Goal: Task Accomplishment & Management: Manage account settings

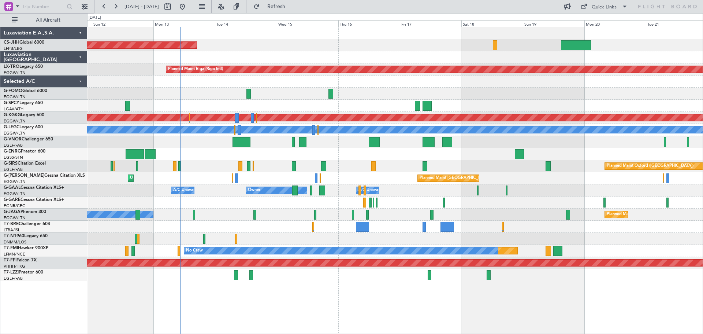
click at [307, 39] on div at bounding box center [394, 33] width 615 height 12
click at [368, 39] on div at bounding box center [394, 33] width 615 height 12
click at [370, 52] on div at bounding box center [394, 57] width 615 height 12
click at [306, 38] on div at bounding box center [394, 33] width 615 height 12
click at [370, 41] on div "Planned Maint [GEOGRAPHIC_DATA] ([GEOGRAPHIC_DATA])" at bounding box center [394, 45] width 615 height 12
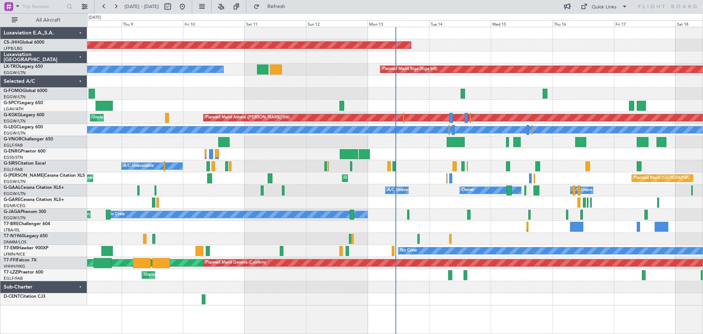
click at [461, 40] on div "Planned Maint [GEOGRAPHIC_DATA] ([GEOGRAPHIC_DATA])" at bounding box center [394, 45] width 615 height 12
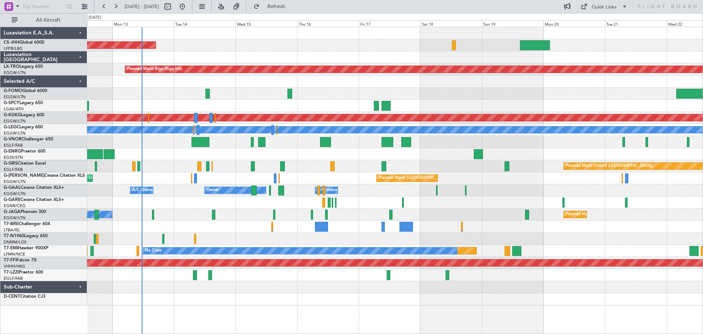
click at [293, 88] on div at bounding box center [394, 94] width 615 height 12
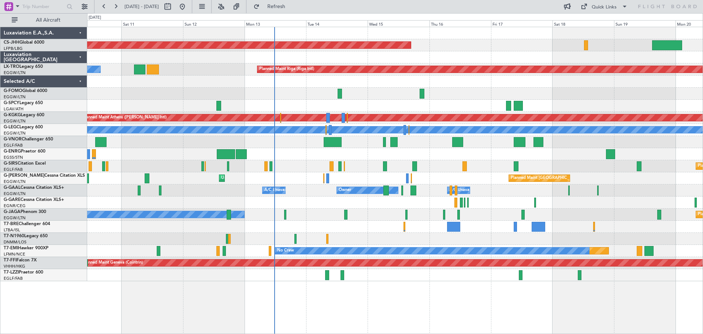
click at [331, 83] on div at bounding box center [394, 81] width 615 height 12
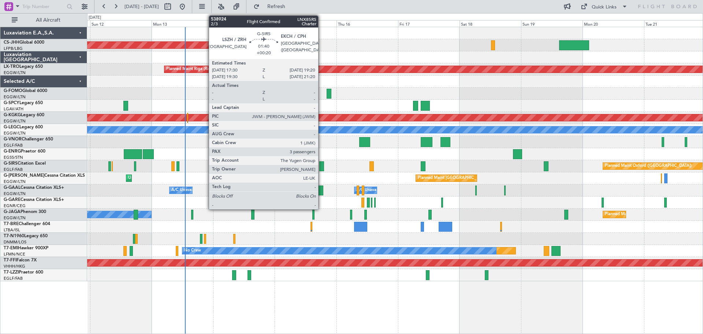
click at [321, 166] on div at bounding box center [321, 166] width 5 height 10
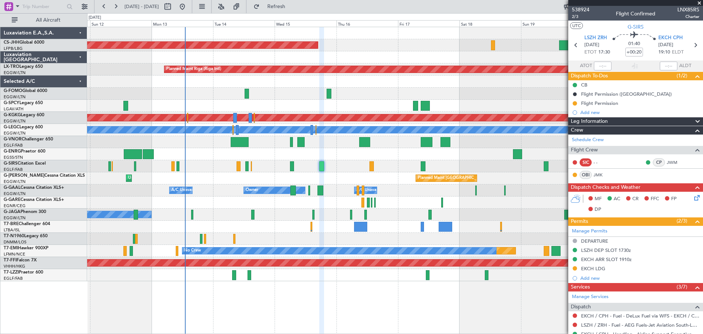
click at [699, 2] on span at bounding box center [699, 3] width 7 height 7
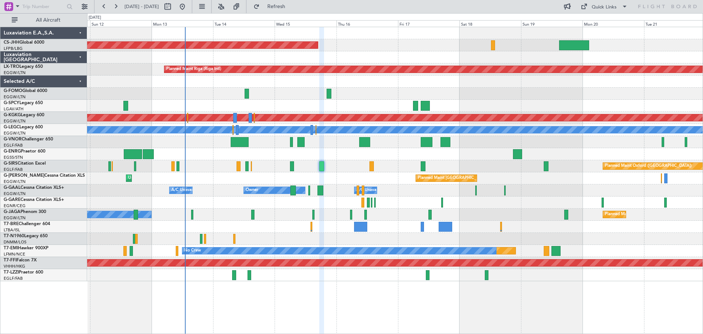
type input "0"
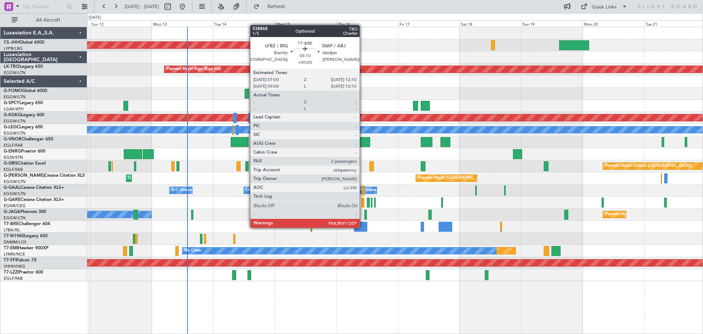
click at [363, 227] on div at bounding box center [361, 227] width 14 height 10
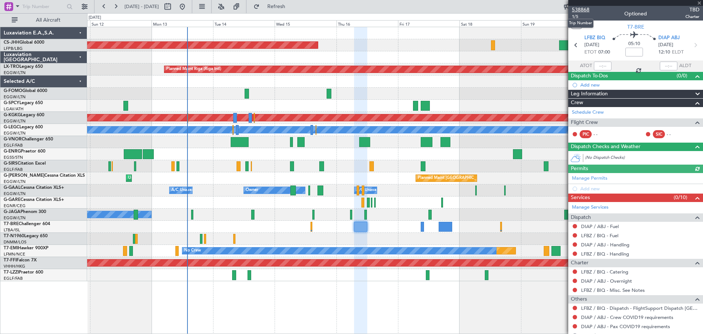
click at [584, 10] on span "538868" at bounding box center [581, 10] width 18 height 8
click at [699, 3] on span at bounding box center [699, 3] width 7 height 7
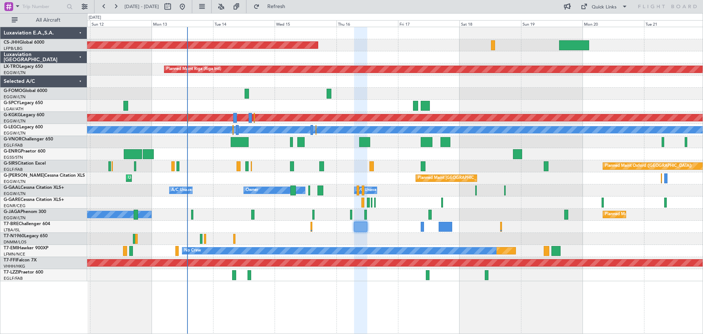
type input "0"
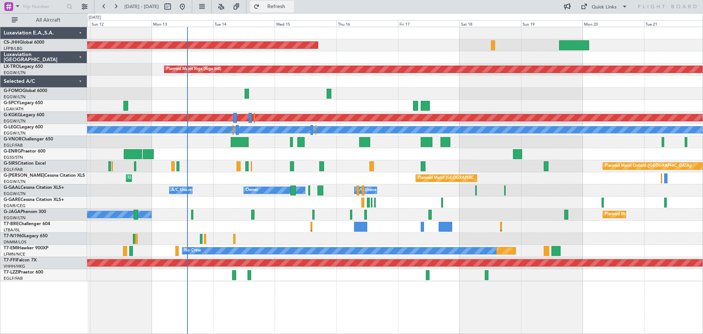
click at [292, 5] on span "Refresh" at bounding box center [276, 6] width 31 height 5
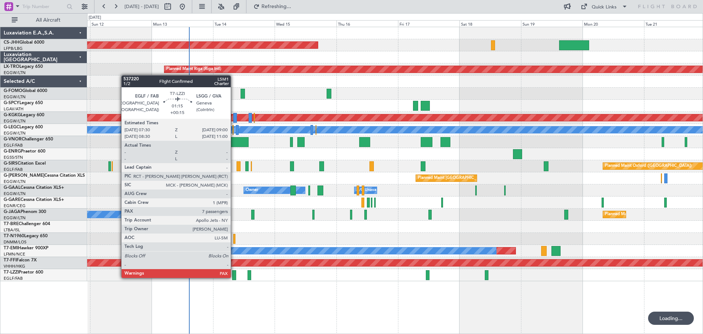
click at [234, 277] on div at bounding box center [234, 275] width 4 height 10
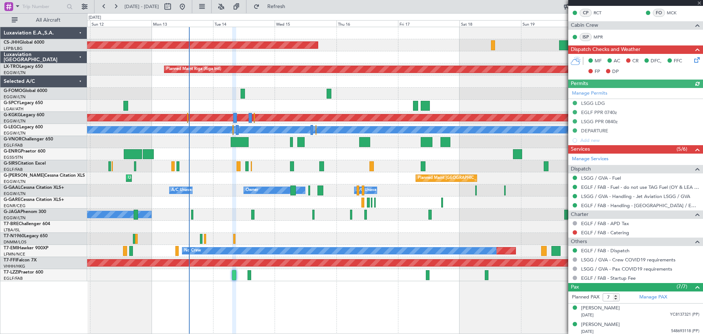
scroll to position [224, 0]
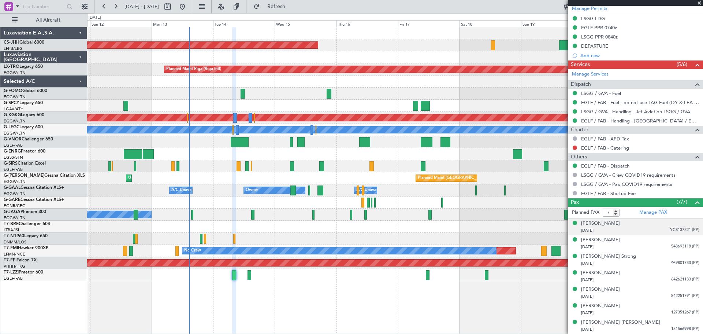
click at [673, 230] on span "YC8137321 (PP)" at bounding box center [684, 230] width 29 height 6
click at [693, 239] on img at bounding box center [696, 238] width 7 height 7
click at [675, 327] on span "151566998 (PP)" at bounding box center [685, 329] width 28 height 6
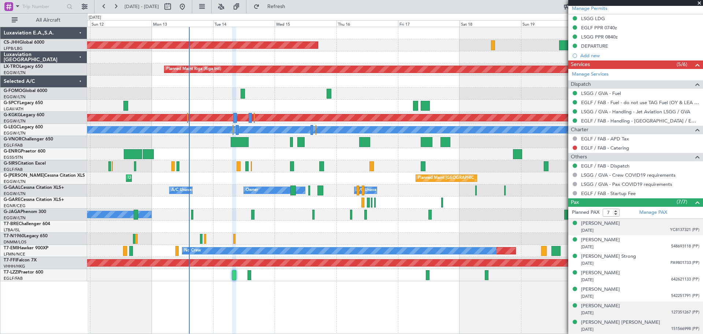
scroll to position [242, 0]
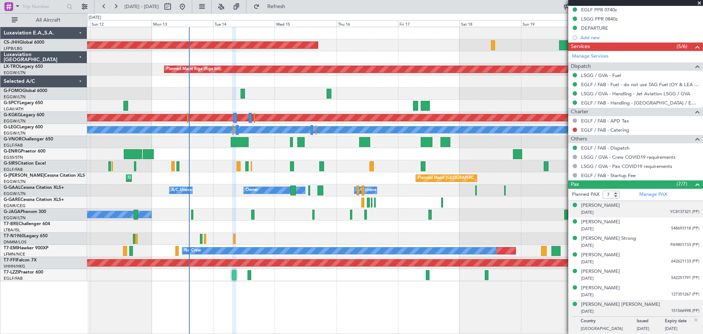
click at [700, 1] on span at bounding box center [699, 3] width 7 height 7
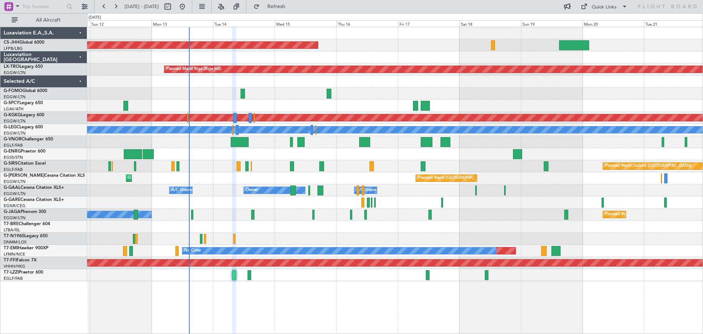
type input "0"
click at [427, 52] on div at bounding box center [394, 57] width 615 height 12
click at [428, 40] on div "Planned Maint [GEOGRAPHIC_DATA] ([GEOGRAPHIC_DATA])" at bounding box center [394, 45] width 615 height 12
click at [426, 52] on div at bounding box center [394, 57] width 615 height 12
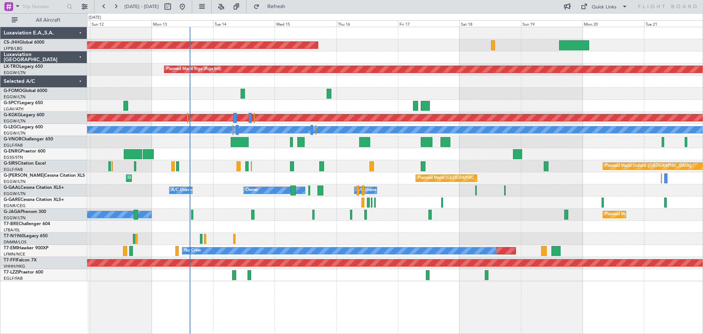
click at [425, 39] on div at bounding box center [394, 33] width 615 height 12
click at [427, 52] on div at bounding box center [394, 57] width 615 height 12
click at [427, 40] on div "Planned Maint [GEOGRAPHIC_DATA] ([GEOGRAPHIC_DATA])" at bounding box center [394, 45] width 615 height 12
click at [428, 53] on div at bounding box center [394, 57] width 615 height 12
click at [427, 41] on div "Planned Maint [GEOGRAPHIC_DATA] ([GEOGRAPHIC_DATA])" at bounding box center [394, 45] width 615 height 12
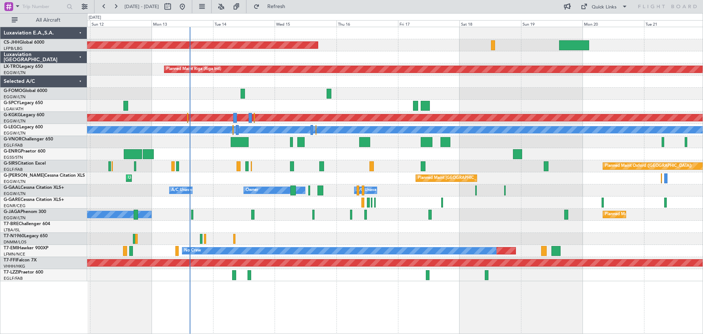
click at [428, 38] on div at bounding box center [394, 33] width 615 height 12
click at [429, 52] on div at bounding box center [394, 57] width 615 height 12
click at [429, 40] on div "Planned Maint [GEOGRAPHIC_DATA] ([GEOGRAPHIC_DATA])" at bounding box center [394, 45] width 615 height 12
click at [429, 52] on div at bounding box center [394, 57] width 615 height 12
click at [428, 38] on div at bounding box center [394, 33] width 615 height 12
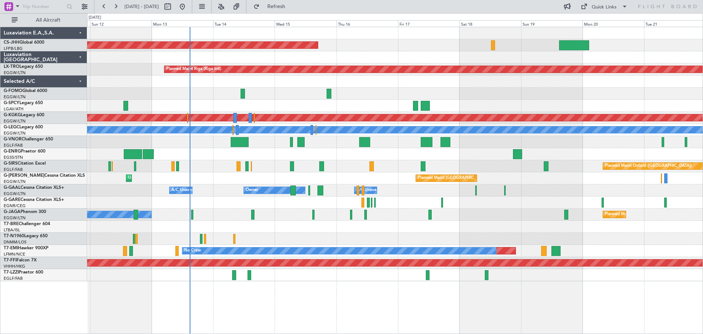
click at [428, 52] on div at bounding box center [394, 57] width 615 height 12
click at [427, 40] on div "Planned Maint [GEOGRAPHIC_DATA] ([GEOGRAPHIC_DATA])" at bounding box center [394, 45] width 615 height 12
click at [430, 39] on div at bounding box center [394, 33] width 615 height 12
click at [428, 40] on div "Planned Maint [GEOGRAPHIC_DATA] ([GEOGRAPHIC_DATA])" at bounding box center [394, 45] width 615 height 12
click at [429, 51] on div at bounding box center [394, 57] width 615 height 12
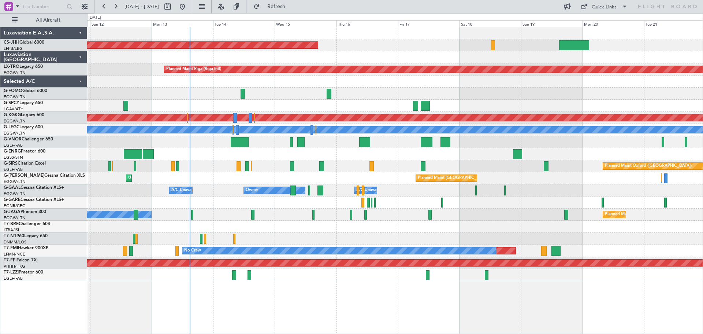
click at [427, 40] on div "Planned Maint [GEOGRAPHIC_DATA] ([GEOGRAPHIC_DATA])" at bounding box center [394, 45] width 615 height 12
click at [428, 38] on div at bounding box center [394, 33] width 615 height 12
click at [428, 40] on div "Planned Maint [GEOGRAPHIC_DATA] ([GEOGRAPHIC_DATA])" at bounding box center [394, 45] width 615 height 12
click at [429, 52] on div at bounding box center [394, 57] width 615 height 12
click at [428, 40] on div "Planned Maint [GEOGRAPHIC_DATA] ([GEOGRAPHIC_DATA])" at bounding box center [394, 45] width 615 height 12
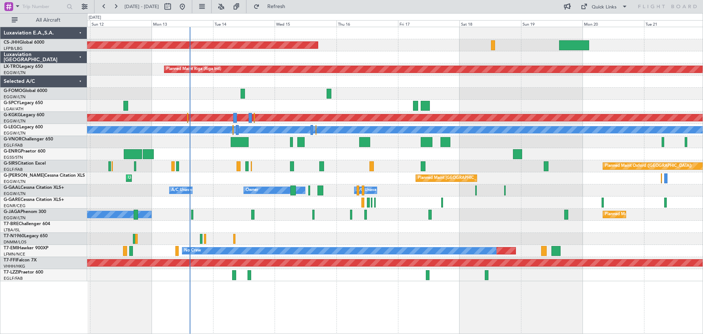
click at [428, 39] on div at bounding box center [394, 33] width 615 height 12
click at [428, 51] on div "Planned Maint [GEOGRAPHIC_DATA] ([GEOGRAPHIC_DATA])" at bounding box center [394, 45] width 615 height 12
click at [426, 39] on div "Planned Maint [GEOGRAPHIC_DATA] ([GEOGRAPHIC_DATA])" at bounding box center [394, 45] width 615 height 12
click at [429, 39] on div "Planned Maint [GEOGRAPHIC_DATA] ([GEOGRAPHIC_DATA])" at bounding box center [394, 45] width 615 height 12
click at [429, 52] on div at bounding box center [394, 57] width 615 height 12
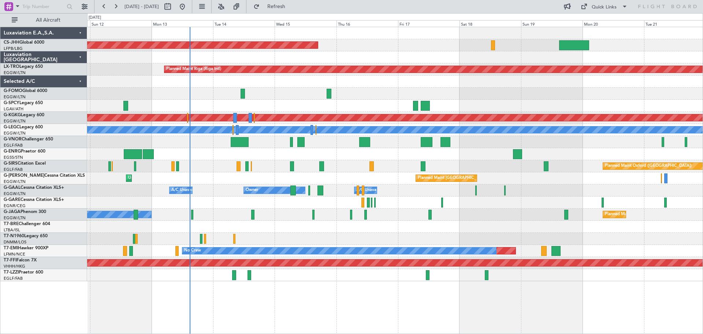
click at [429, 40] on div "Planned Maint [GEOGRAPHIC_DATA] ([GEOGRAPHIC_DATA])" at bounding box center [394, 45] width 615 height 12
click at [428, 52] on div at bounding box center [394, 57] width 615 height 12
click at [428, 40] on div "Planned Maint [GEOGRAPHIC_DATA] ([GEOGRAPHIC_DATA])" at bounding box center [394, 45] width 615 height 12
click at [429, 40] on div "Planned Maint [GEOGRAPHIC_DATA] ([GEOGRAPHIC_DATA])" at bounding box center [394, 45] width 615 height 12
click at [428, 51] on div "Planned Maint [GEOGRAPHIC_DATA] ([GEOGRAPHIC_DATA])" at bounding box center [394, 45] width 615 height 12
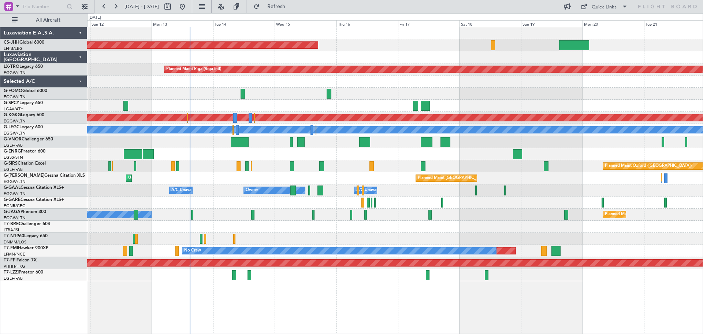
click at [428, 39] on div "Planned Maint [GEOGRAPHIC_DATA] ([GEOGRAPHIC_DATA])" at bounding box center [394, 45] width 615 height 12
click at [427, 40] on div "Planned Maint [GEOGRAPHIC_DATA] ([GEOGRAPHIC_DATA])" at bounding box center [394, 45] width 615 height 12
click at [428, 40] on div "Planned Maint [GEOGRAPHIC_DATA] ([GEOGRAPHIC_DATA])" at bounding box center [394, 45] width 615 height 12
click at [427, 51] on div at bounding box center [394, 57] width 615 height 12
click at [428, 39] on div "Planned Maint [GEOGRAPHIC_DATA] ([GEOGRAPHIC_DATA])" at bounding box center [394, 45] width 615 height 12
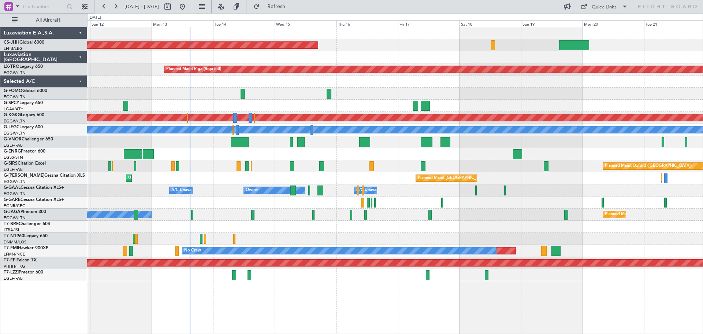
click at [430, 40] on div "Planned Maint [GEOGRAPHIC_DATA] ([GEOGRAPHIC_DATA])" at bounding box center [394, 45] width 615 height 12
click at [429, 40] on div "Planned Maint [GEOGRAPHIC_DATA] ([GEOGRAPHIC_DATA])" at bounding box center [394, 45] width 615 height 12
click at [428, 39] on div at bounding box center [394, 33] width 615 height 12
click at [428, 51] on div "Planned Maint [GEOGRAPHIC_DATA] ([GEOGRAPHIC_DATA]) Planned Maint [GEOGRAPHIC_D…" at bounding box center [394, 154] width 615 height 254
click at [429, 39] on div at bounding box center [394, 33] width 615 height 12
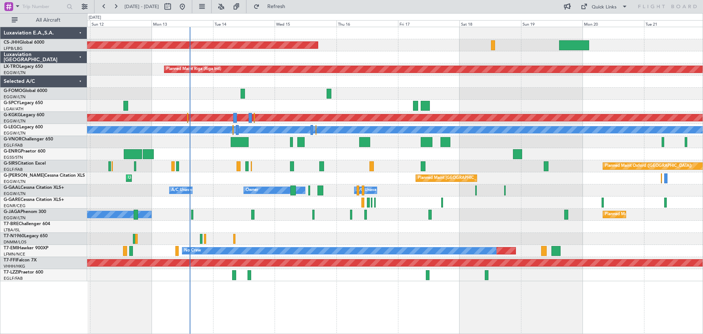
click at [428, 51] on div "Planned Maint [GEOGRAPHIC_DATA] ([GEOGRAPHIC_DATA])" at bounding box center [394, 45] width 615 height 12
click at [370, 233] on div at bounding box center [394, 239] width 615 height 12
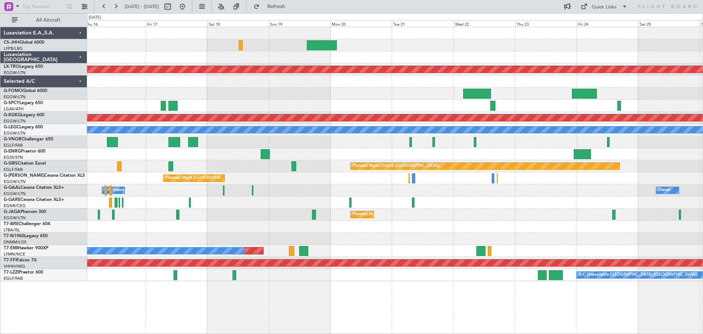
click at [307, 279] on div "A/C Unavailable [GEOGRAPHIC_DATA] ([GEOGRAPHIC_DATA])" at bounding box center [394, 275] width 615 height 12
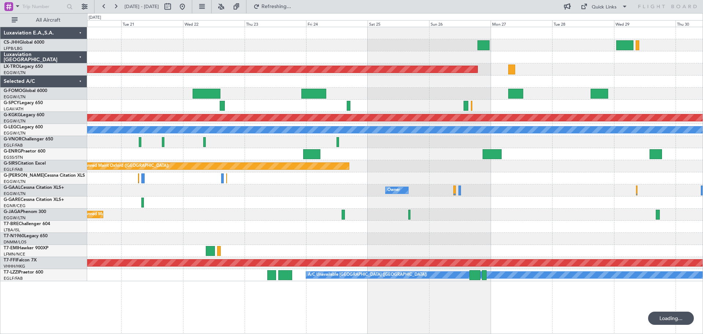
click at [248, 280] on div "Planned Maint Riga (Riga Intl) Planned Maint [GEOGRAPHIC_DATA] ([PERSON_NAME] I…" at bounding box center [395, 180] width 616 height 307
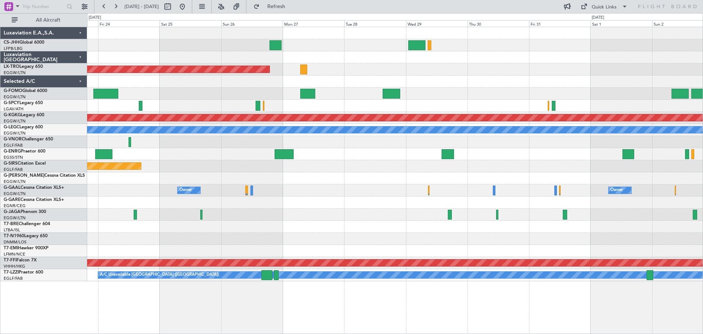
click at [198, 232] on div "Planned Maint Riga (Riga Intl) Planned Maint [GEOGRAPHIC_DATA] ([PERSON_NAME] I…" at bounding box center [394, 154] width 615 height 254
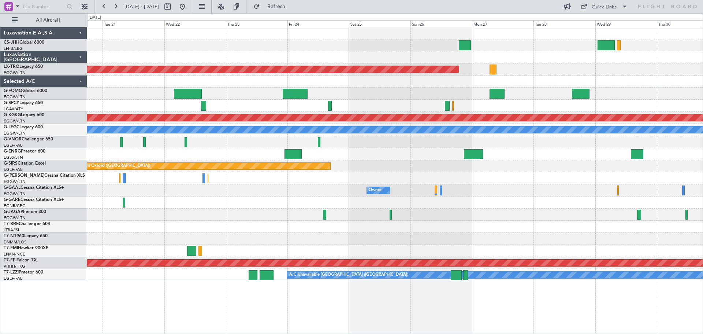
click at [502, 257] on div "Planned Maint Riga (Riga Intl) Planned Maint [GEOGRAPHIC_DATA] ([PERSON_NAME] I…" at bounding box center [394, 154] width 615 height 254
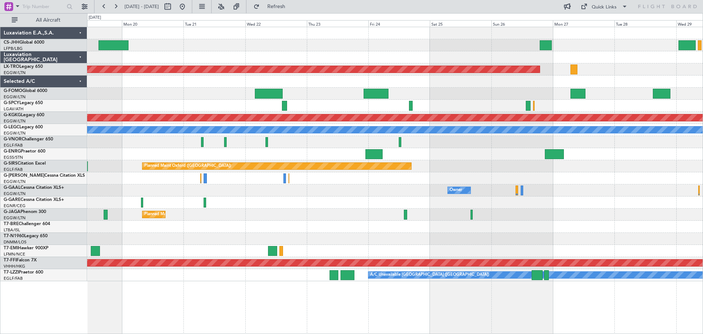
click at [450, 254] on div "Planned Maint No Crew" at bounding box center [394, 251] width 615 height 12
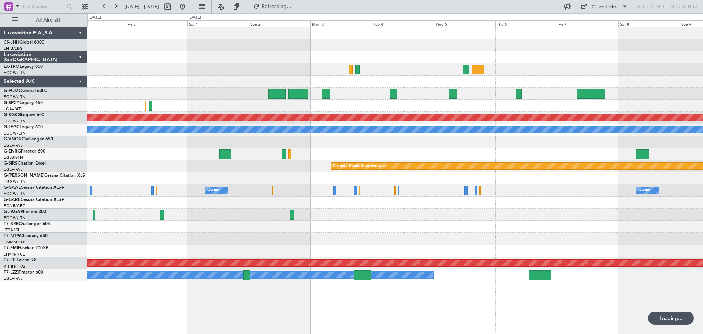
click at [380, 254] on div at bounding box center [394, 251] width 615 height 12
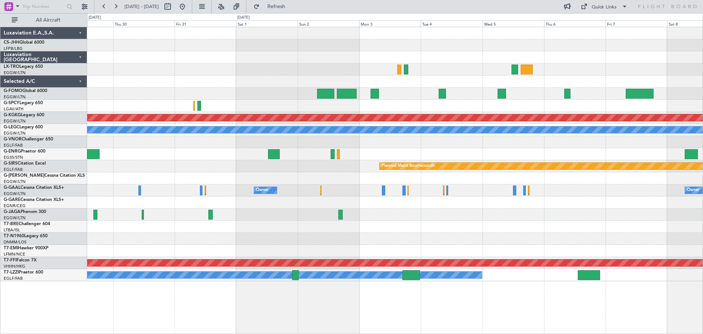
click at [505, 235] on div at bounding box center [394, 239] width 615 height 12
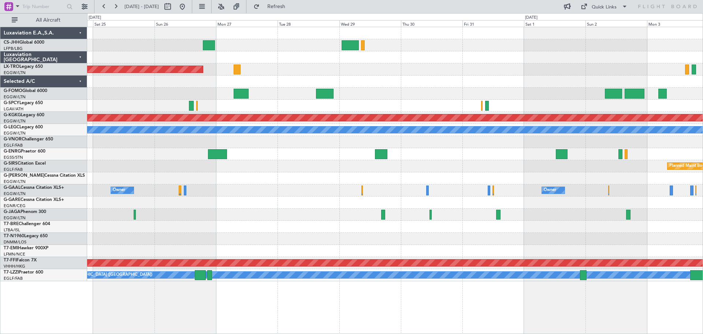
click at [547, 231] on div at bounding box center [394, 226] width 615 height 12
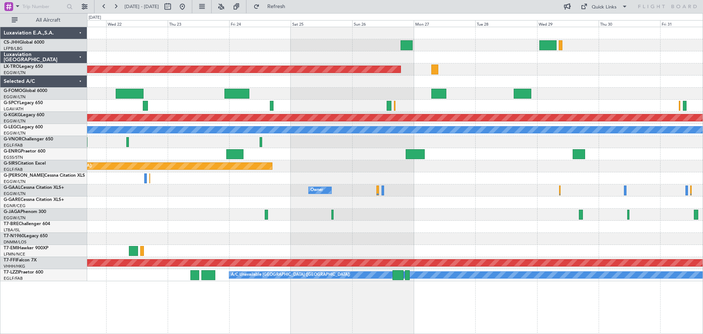
click at [427, 220] on div "Planned Maint Riga (Riga Intl) Planned Maint [GEOGRAPHIC_DATA] ([PERSON_NAME] I…" at bounding box center [394, 154] width 615 height 254
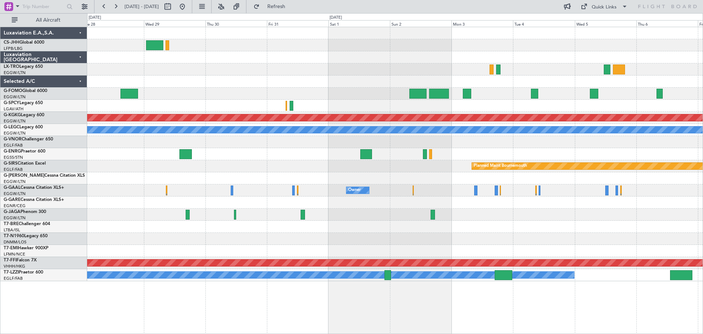
click at [200, 207] on div "Planned Maint Riga (Riga Intl) Planned Maint [GEOGRAPHIC_DATA] ([PERSON_NAME] I…" at bounding box center [394, 154] width 615 height 254
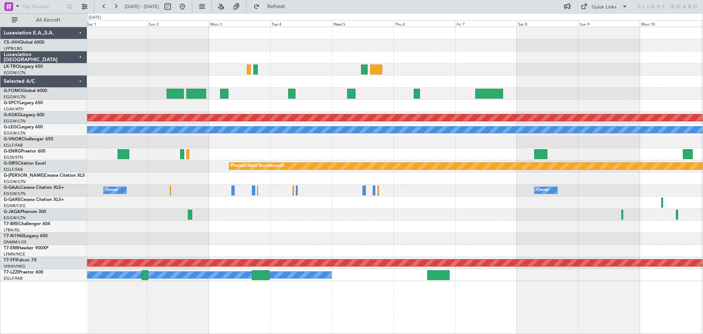
click at [348, 247] on div at bounding box center [394, 251] width 615 height 12
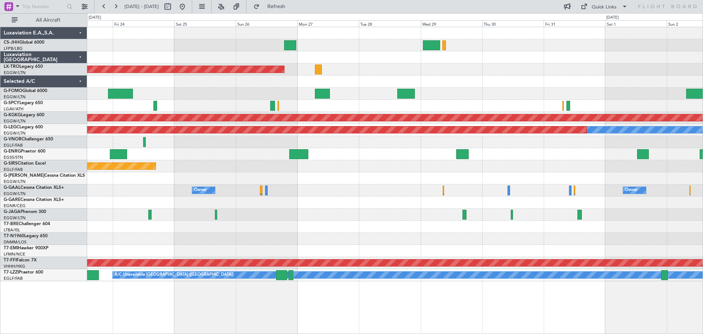
click at [578, 246] on div "Planned Maint Riga (Riga Intl) Planned Maint [GEOGRAPHIC_DATA] ([PERSON_NAME] I…" at bounding box center [394, 154] width 615 height 254
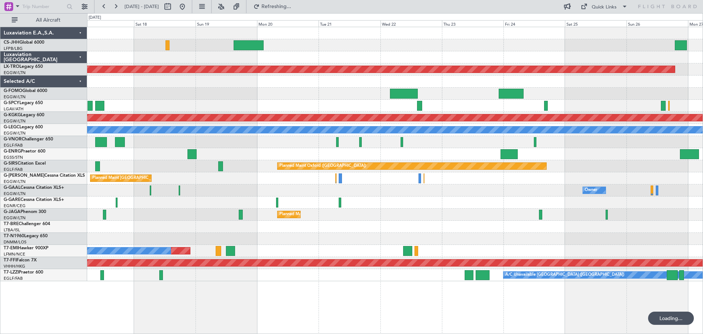
click at [311, 226] on div "Planned Maint [GEOGRAPHIC_DATA] ([GEOGRAPHIC_DATA]) Planned Maint [GEOGRAPHIC_D…" at bounding box center [394, 154] width 615 height 254
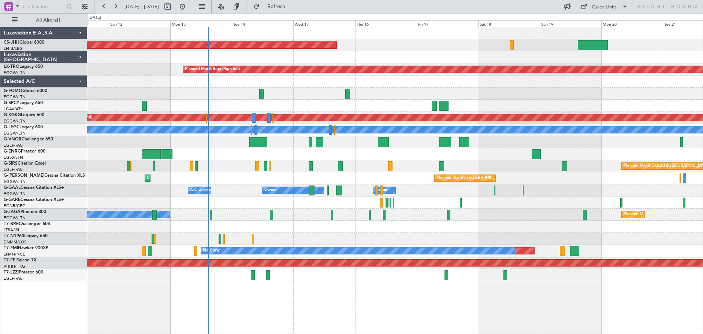
click at [589, 236] on div at bounding box center [394, 239] width 615 height 12
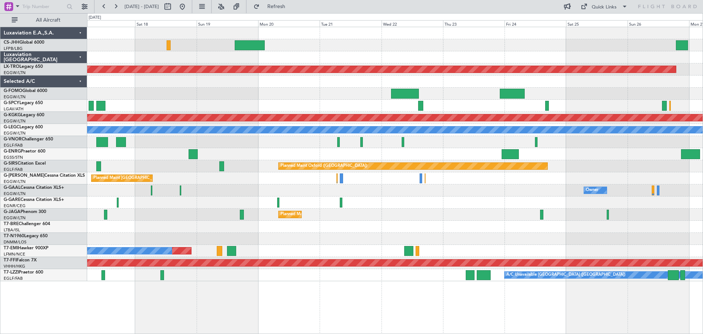
click at [254, 208] on div "Planned Maint [GEOGRAPHIC_DATA] ([GEOGRAPHIC_DATA]) Planned Maint [GEOGRAPHIC_D…" at bounding box center [394, 154] width 615 height 254
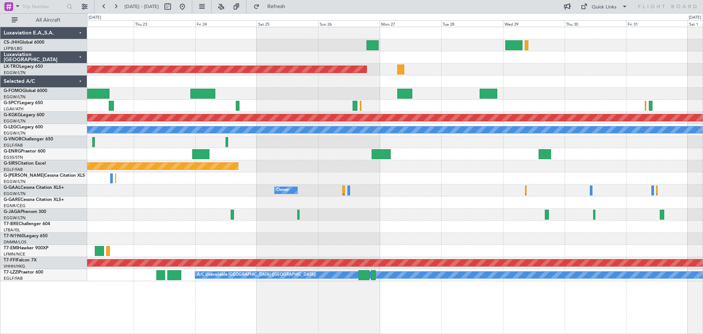
click at [294, 205] on div "Planned Maint Riga (Riga Intl) Planned Maint [GEOGRAPHIC_DATA] ([PERSON_NAME] I…" at bounding box center [394, 154] width 615 height 254
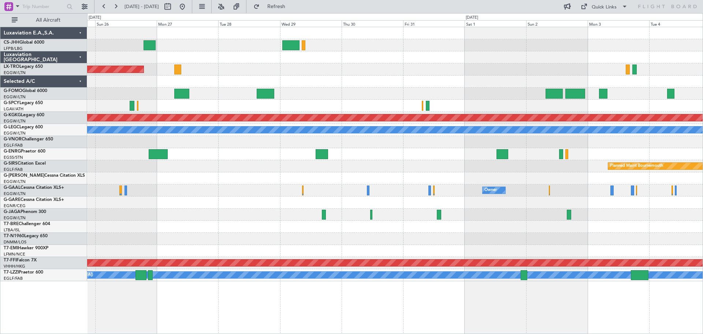
click at [227, 204] on div at bounding box center [394, 202] width 615 height 12
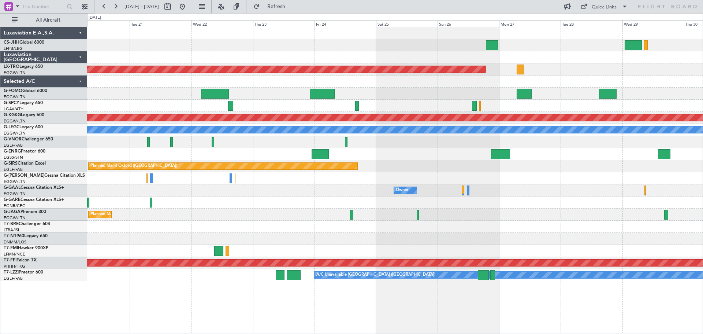
click at [547, 160] on div "Planned Maint Riga (Riga Intl) Planned Maint [GEOGRAPHIC_DATA] ([PERSON_NAME] I…" at bounding box center [394, 154] width 615 height 254
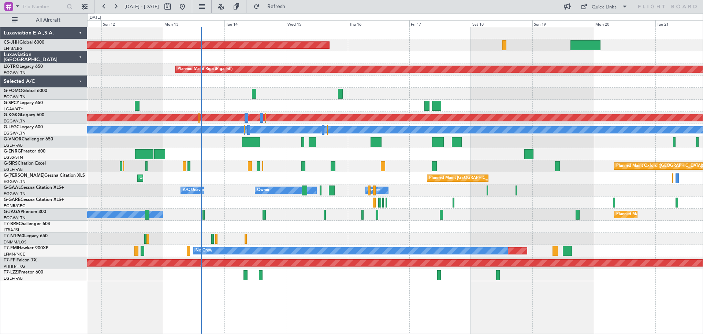
click at [229, 139] on div at bounding box center [394, 142] width 615 height 12
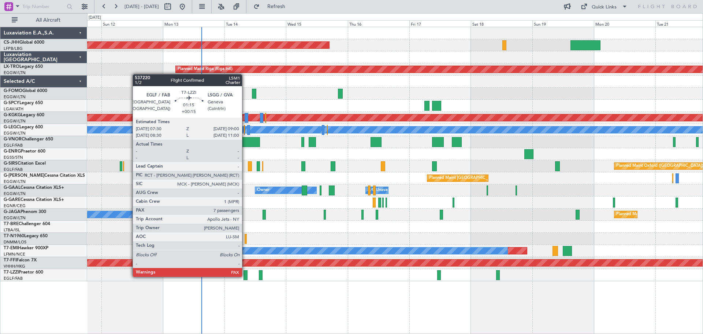
click at [245, 276] on div at bounding box center [245, 275] width 4 height 10
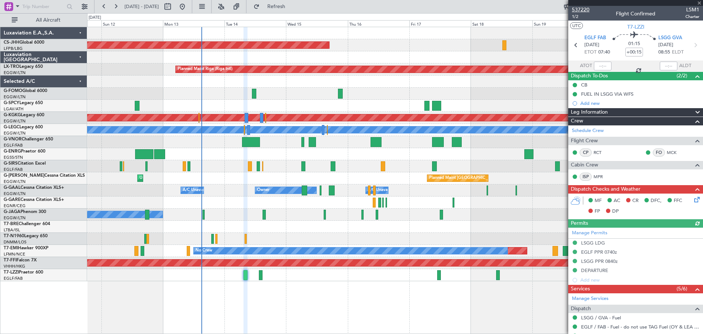
click at [583, 7] on span "537220" at bounding box center [581, 10] width 18 height 8
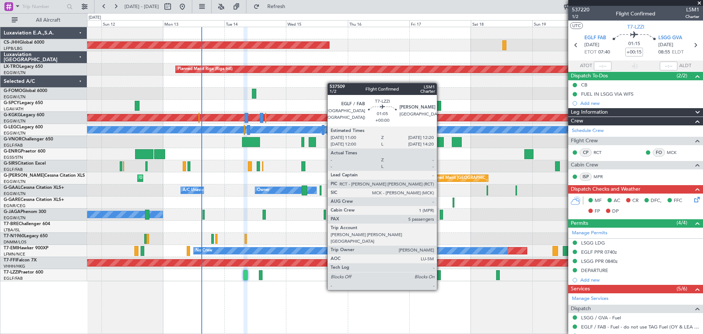
click at [440, 276] on div at bounding box center [439, 275] width 4 height 10
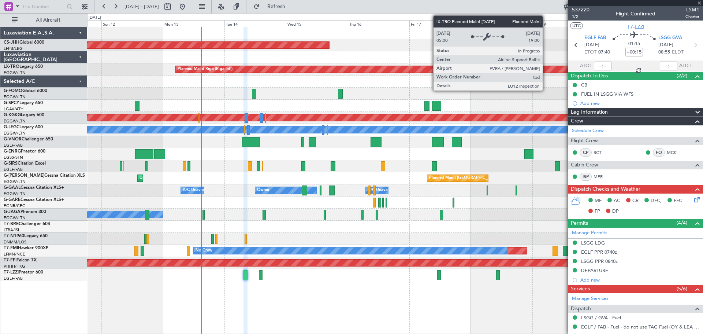
type input "5"
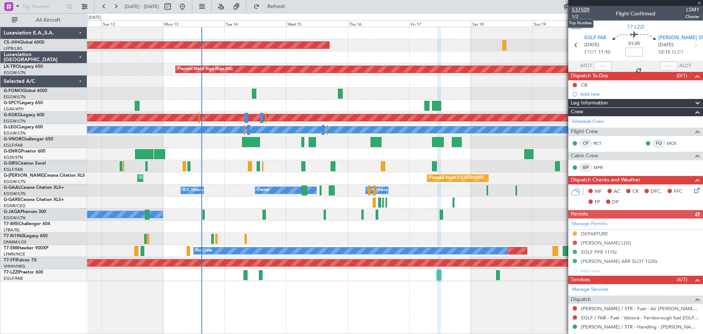
click at [584, 7] on span "537509" at bounding box center [581, 10] width 18 height 8
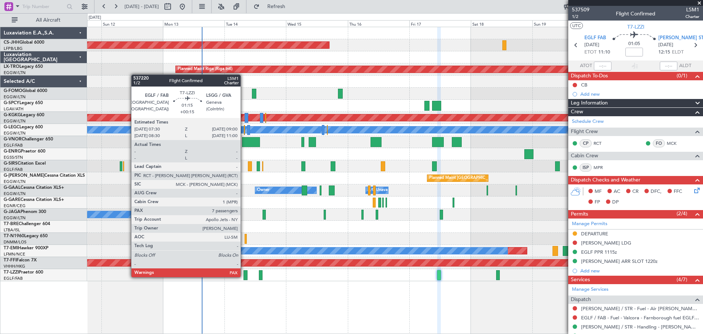
click at [244, 276] on div at bounding box center [245, 275] width 4 height 10
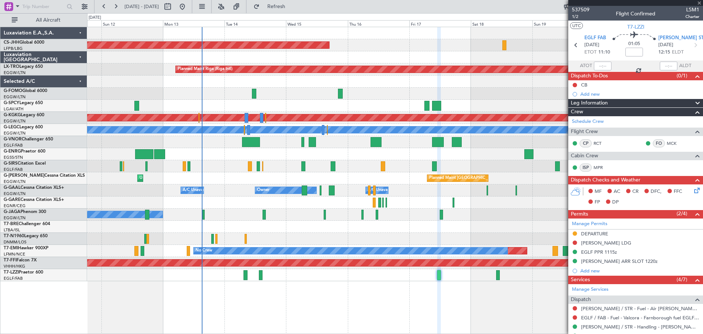
type input "+00:15"
type input "7"
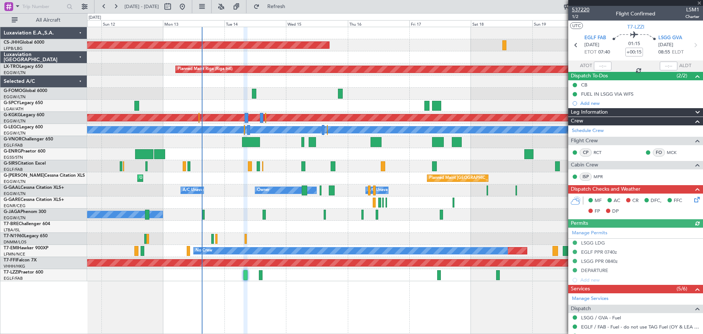
click at [585, 9] on span "537220" at bounding box center [581, 10] width 18 height 8
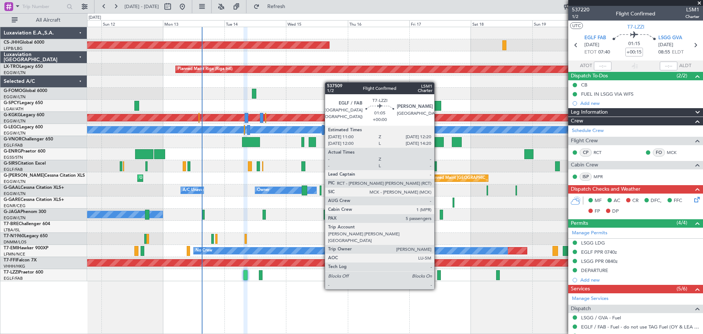
click at [438, 275] on div at bounding box center [439, 275] width 4 height 10
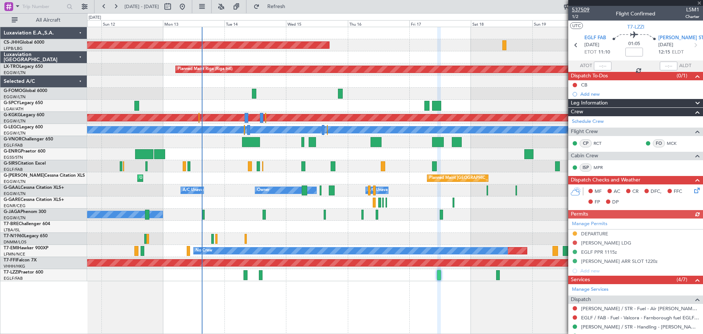
click at [579, 8] on span "537509" at bounding box center [581, 10] width 18 height 8
click at [698, 3] on span at bounding box center [699, 3] width 7 height 7
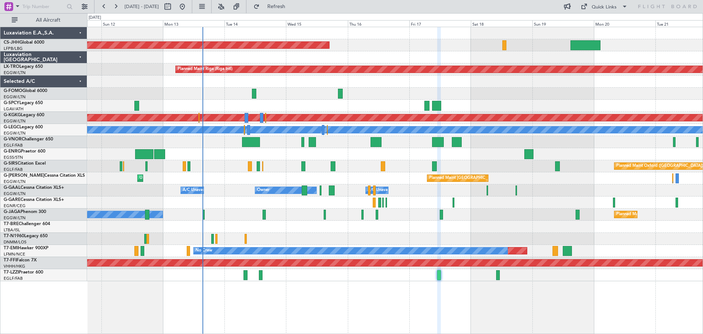
type input "0"
click at [293, 88] on div at bounding box center [394, 94] width 615 height 12
click at [377, 52] on div at bounding box center [394, 57] width 615 height 12
click at [436, 88] on div at bounding box center [394, 94] width 615 height 12
click at [295, 98] on div at bounding box center [394, 94] width 615 height 12
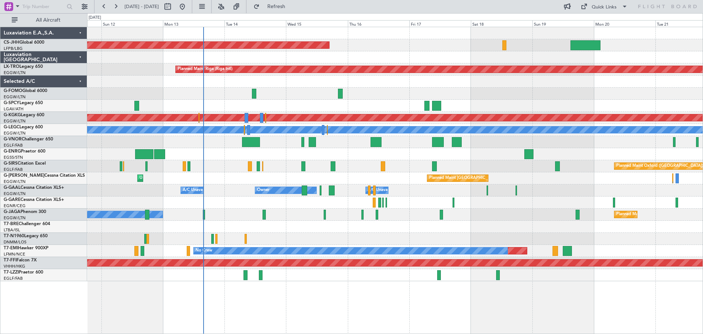
click at [379, 39] on div at bounding box center [394, 33] width 615 height 12
click at [442, 39] on div "Planned Maint [GEOGRAPHIC_DATA] ([GEOGRAPHIC_DATA])" at bounding box center [394, 45] width 615 height 12
click at [377, 40] on div "Planned Maint [GEOGRAPHIC_DATA] ([GEOGRAPHIC_DATA])" at bounding box center [394, 45] width 615 height 12
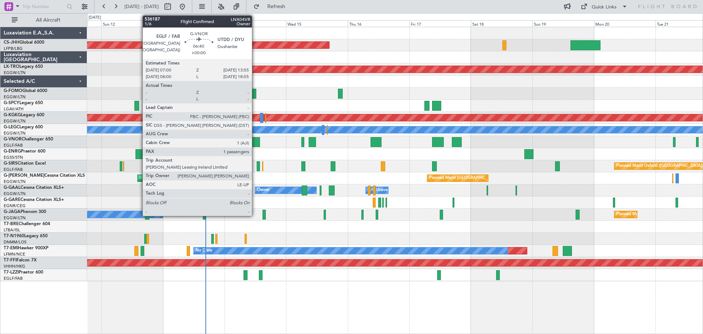
click at [255, 144] on div at bounding box center [251, 142] width 18 height 10
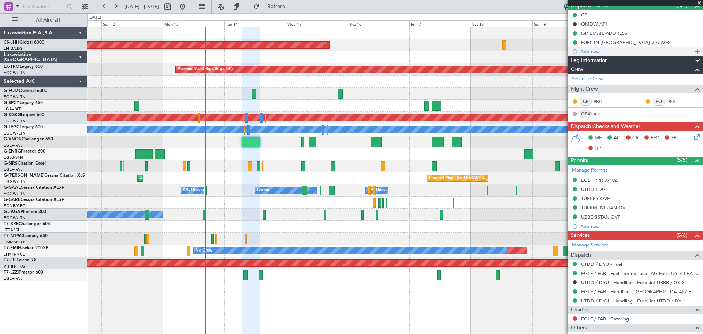
scroll to position [133, 0]
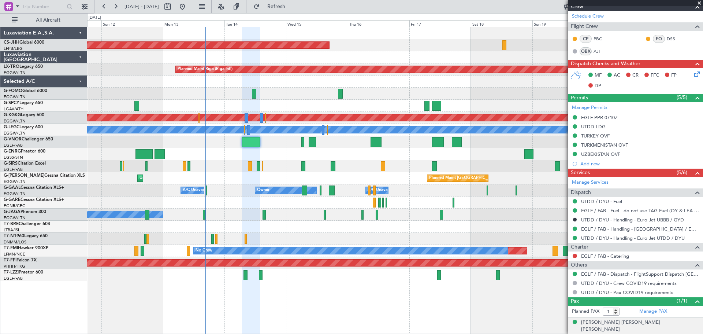
click at [675, 333] on span "133995623 (PP)" at bounding box center [685, 336] width 28 height 6
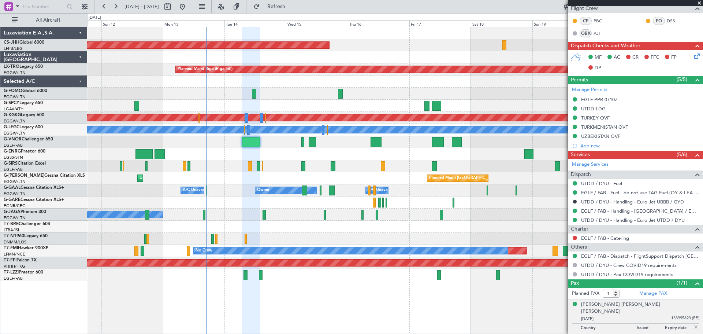
click at [699, 3] on span at bounding box center [699, 3] width 7 height 7
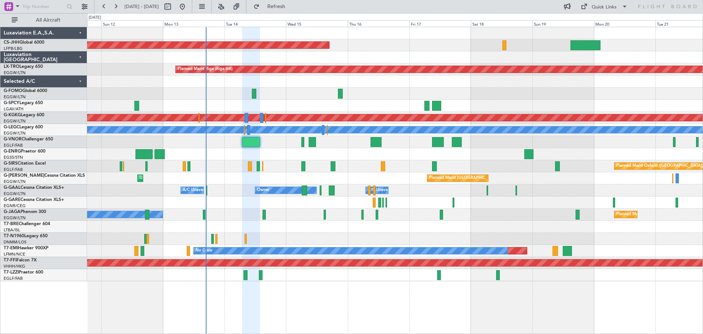
type input "0"
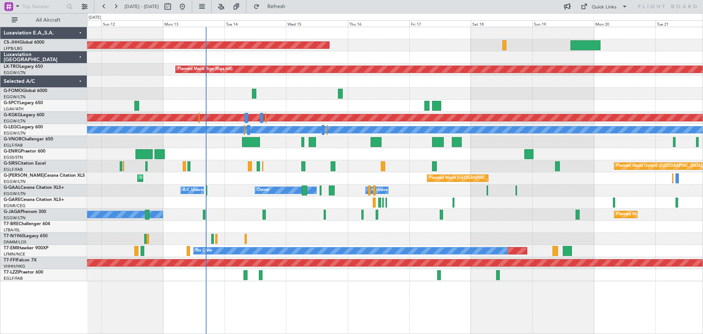
click at [379, 38] on div at bounding box center [394, 33] width 615 height 12
click at [437, 38] on div at bounding box center [394, 33] width 615 height 12
click at [388, 87] on div at bounding box center [394, 81] width 615 height 12
click at [379, 41] on div "Planned Maint [GEOGRAPHIC_DATA] ([GEOGRAPHIC_DATA])" at bounding box center [394, 45] width 615 height 12
click at [379, 87] on div at bounding box center [394, 81] width 615 height 12
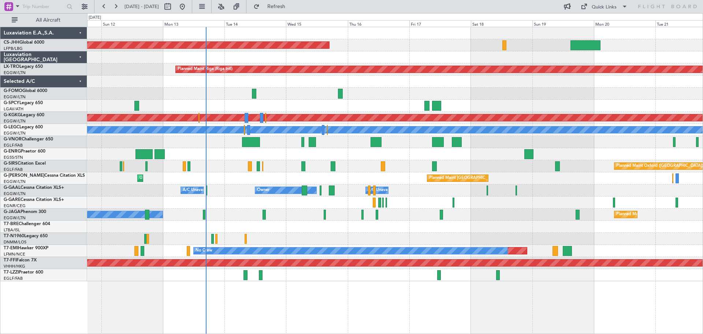
click at [440, 89] on div at bounding box center [394, 94] width 615 height 12
click at [131, 87] on div at bounding box center [394, 81] width 615 height 12
click at [381, 88] on div at bounding box center [394, 94] width 615 height 12
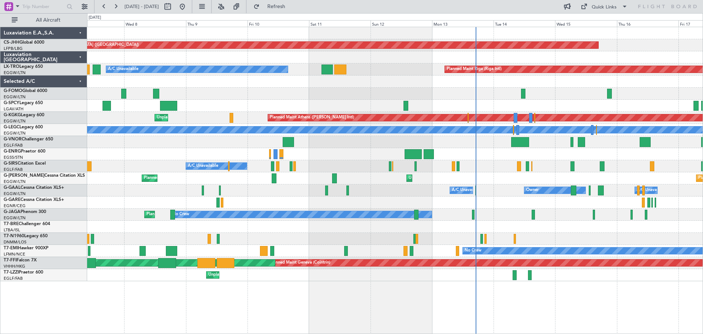
click at [497, 84] on div at bounding box center [394, 81] width 615 height 12
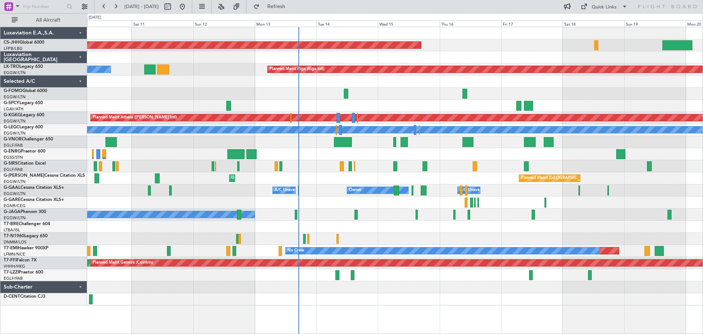
click at [387, 93] on div "Planned Maint Paris (Le Bourget) A/C Unavailable Planned Maint Riga (Riga Intl)…" at bounding box center [394, 166] width 615 height 278
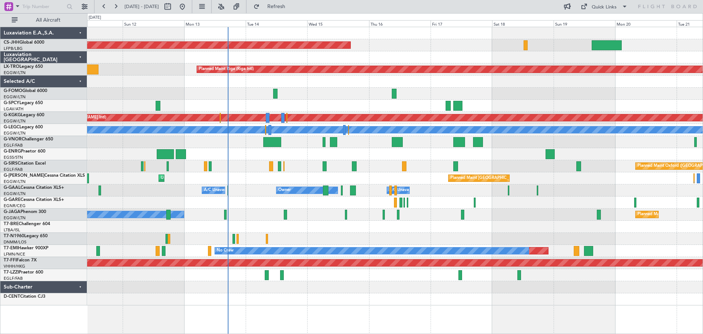
click at [490, 98] on div at bounding box center [394, 94] width 615 height 12
